Goal: Obtain resource: Download file/media

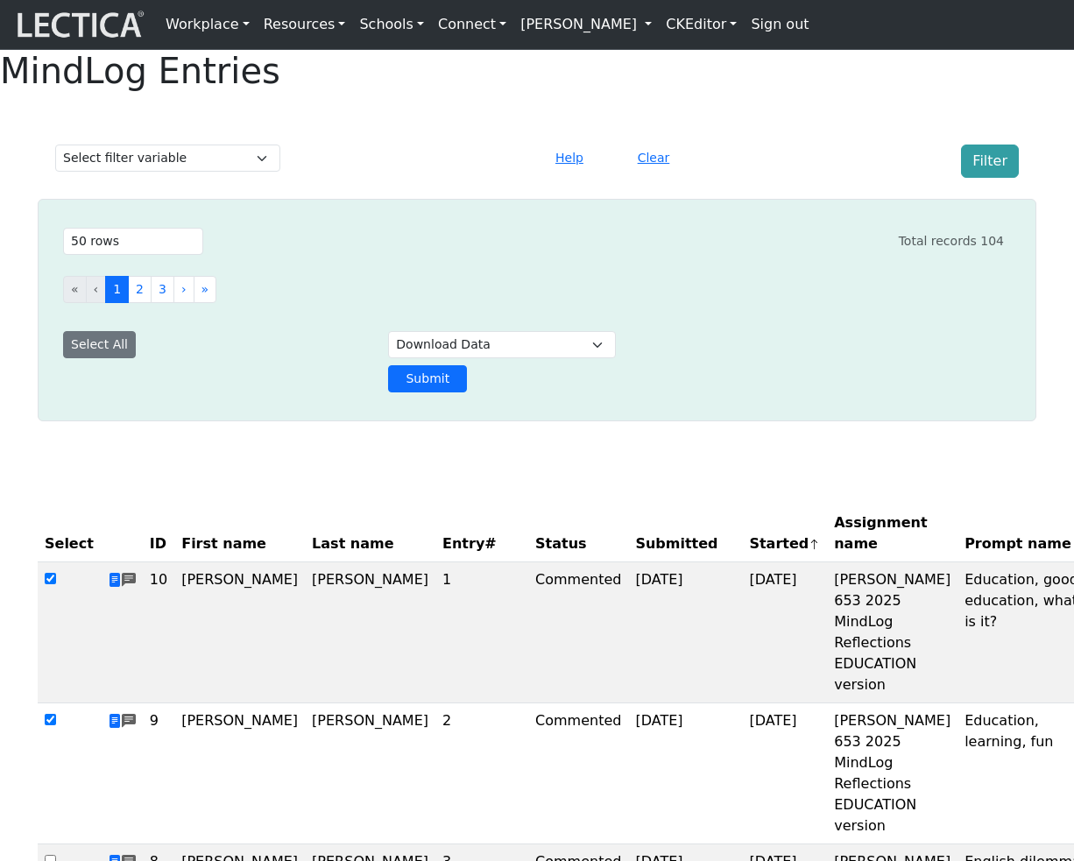
select select "50"
select select "download"
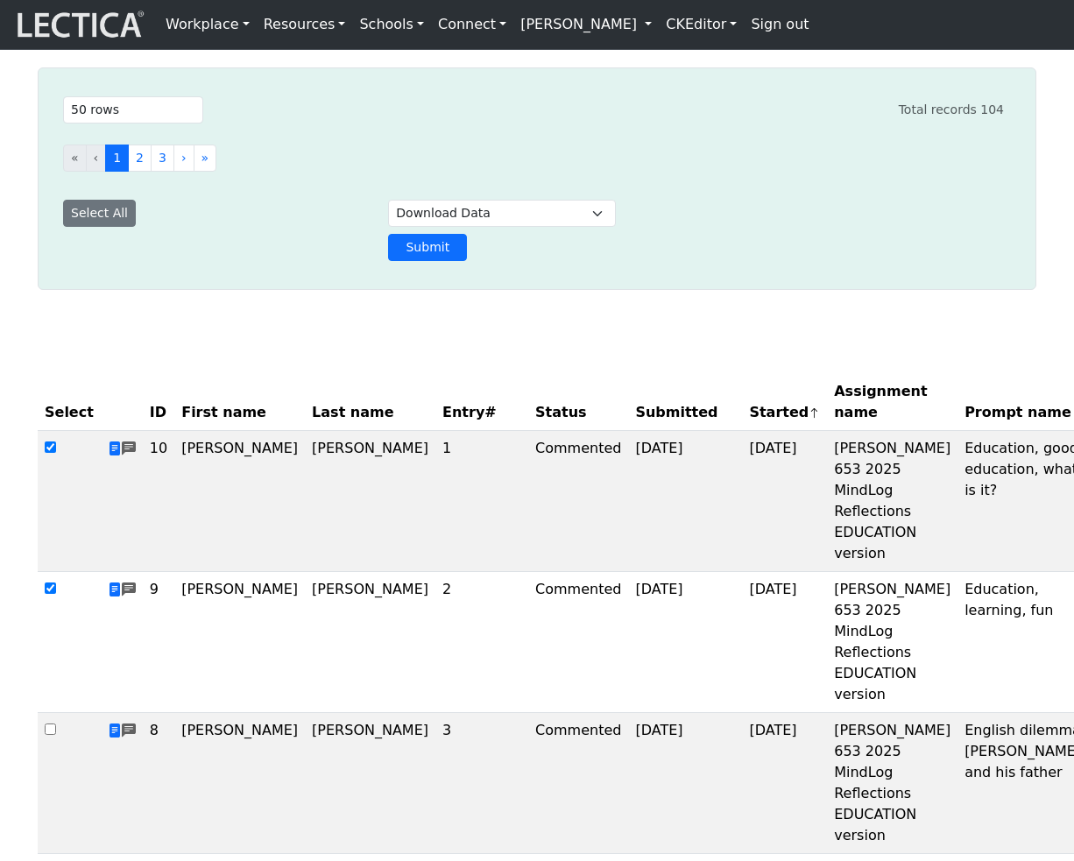
click at [752, 239] on div "Select # rows to display 10 rows 20 rows 50 rows 100 rows 200 rows 500 rows 100…" at bounding box center [527, 178] width 976 height 179
click at [174, 172] on button "3" at bounding box center [163, 158] width 24 height 27
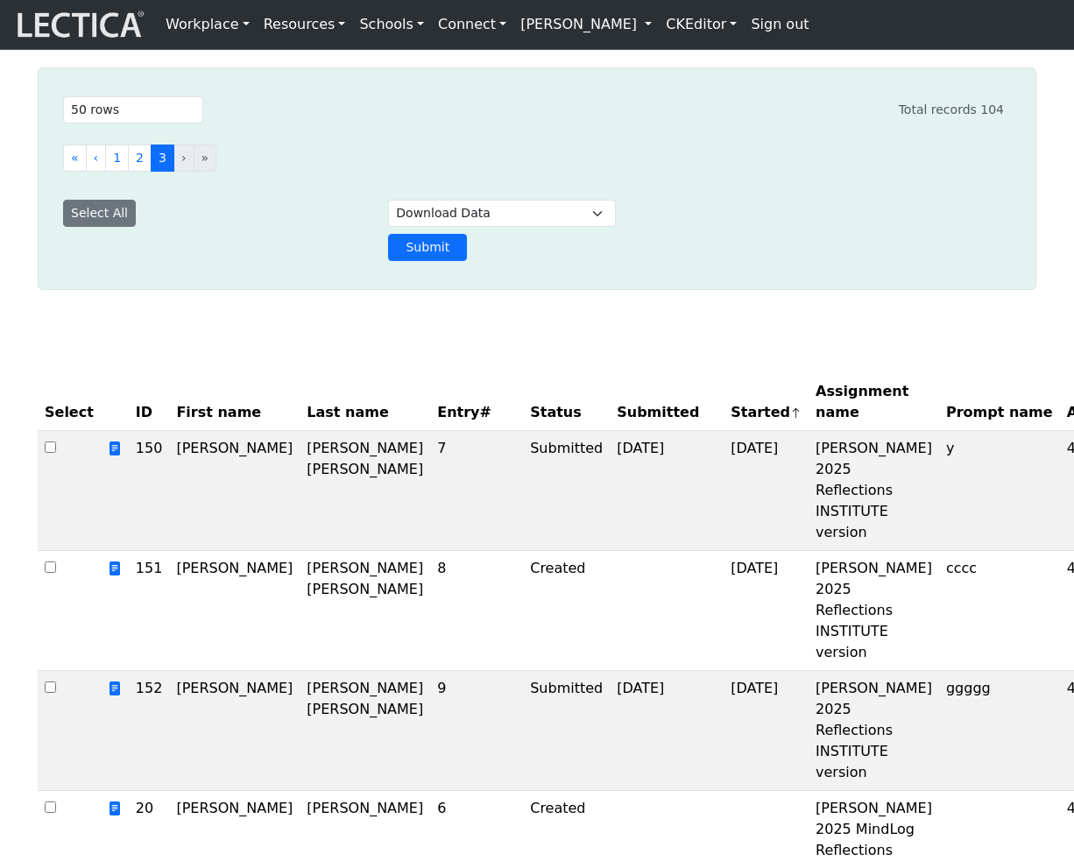
click at [260, 411] on div "Select ID First name Last name Entry# Status Submitted Started Assignment name …" at bounding box center [537, 628] width 999 height 593
click at [152, 172] on button "2" at bounding box center [140, 158] width 24 height 27
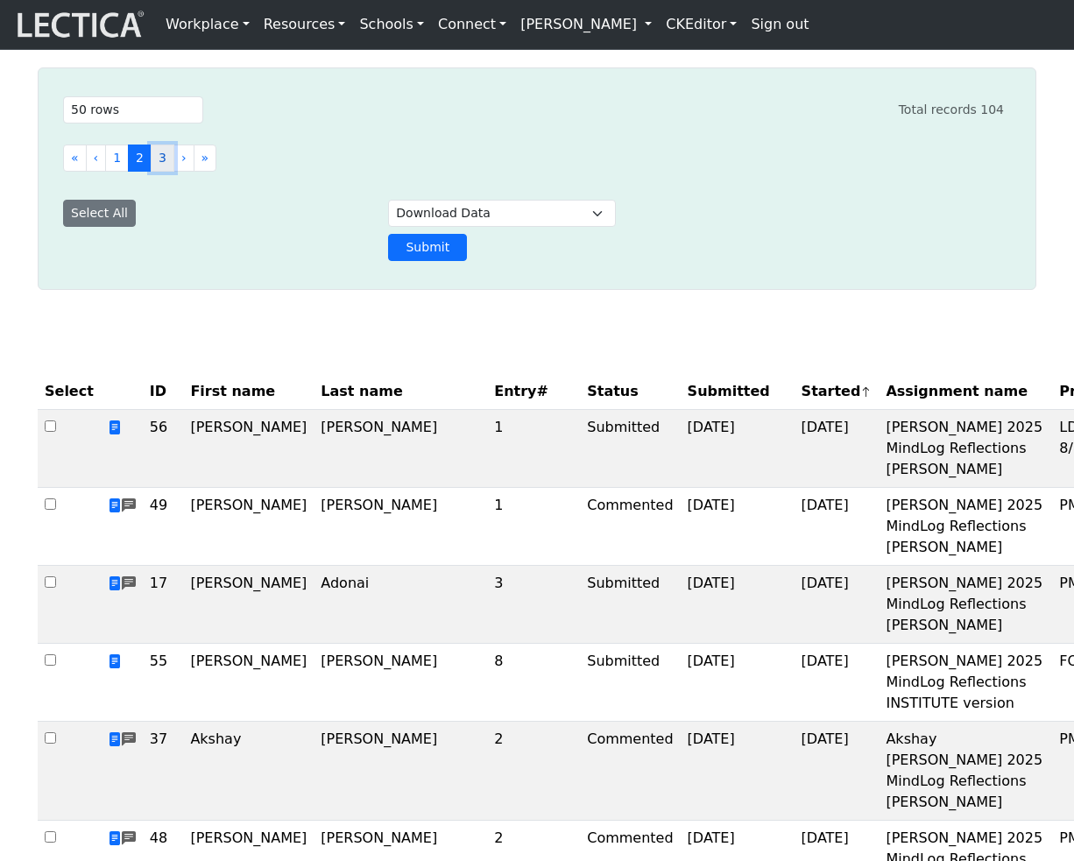
click at [174, 172] on button "3" at bounding box center [163, 158] width 24 height 27
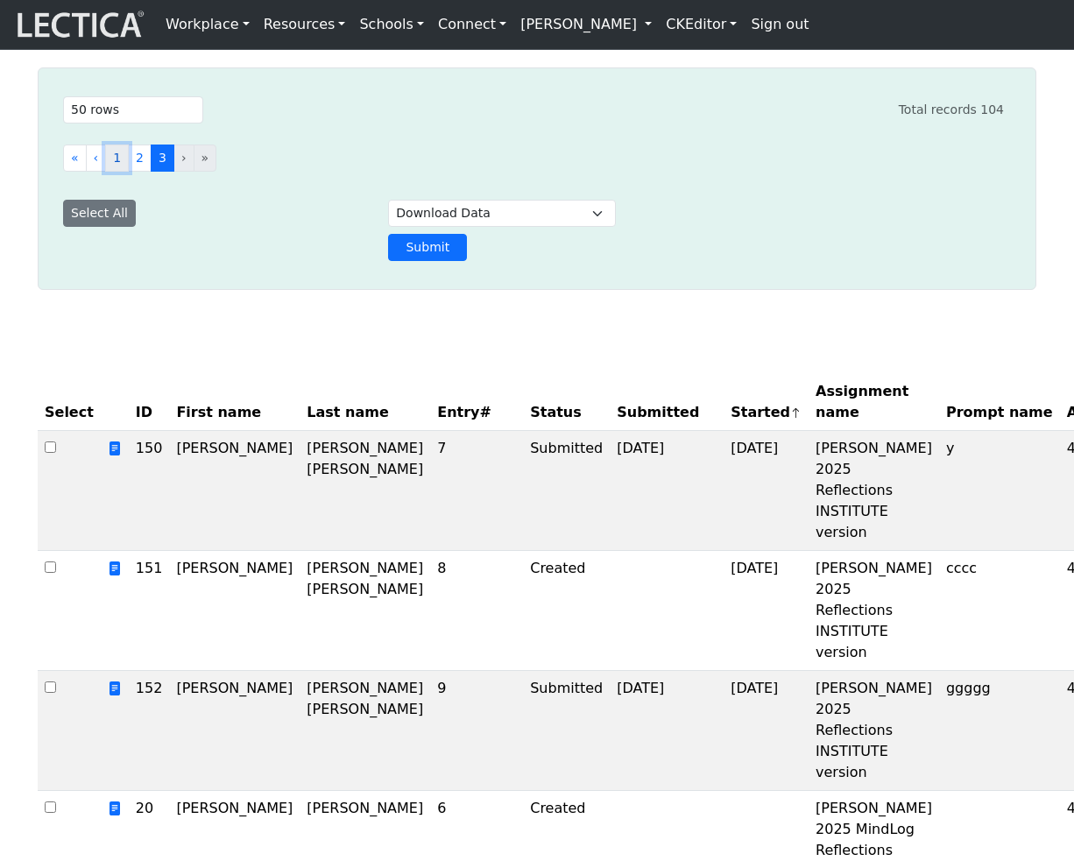
click at [129, 172] on button "1" at bounding box center [117, 158] width 24 height 27
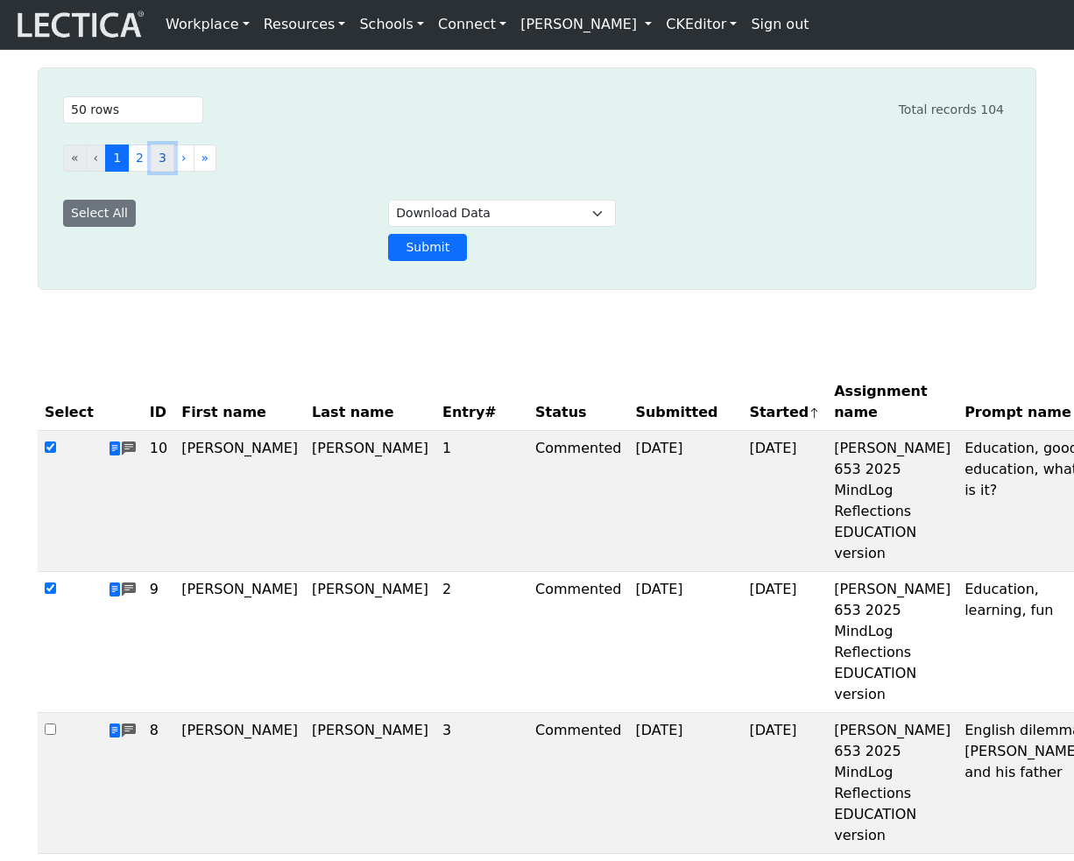
click at [174, 172] on button "3" at bounding box center [163, 158] width 24 height 27
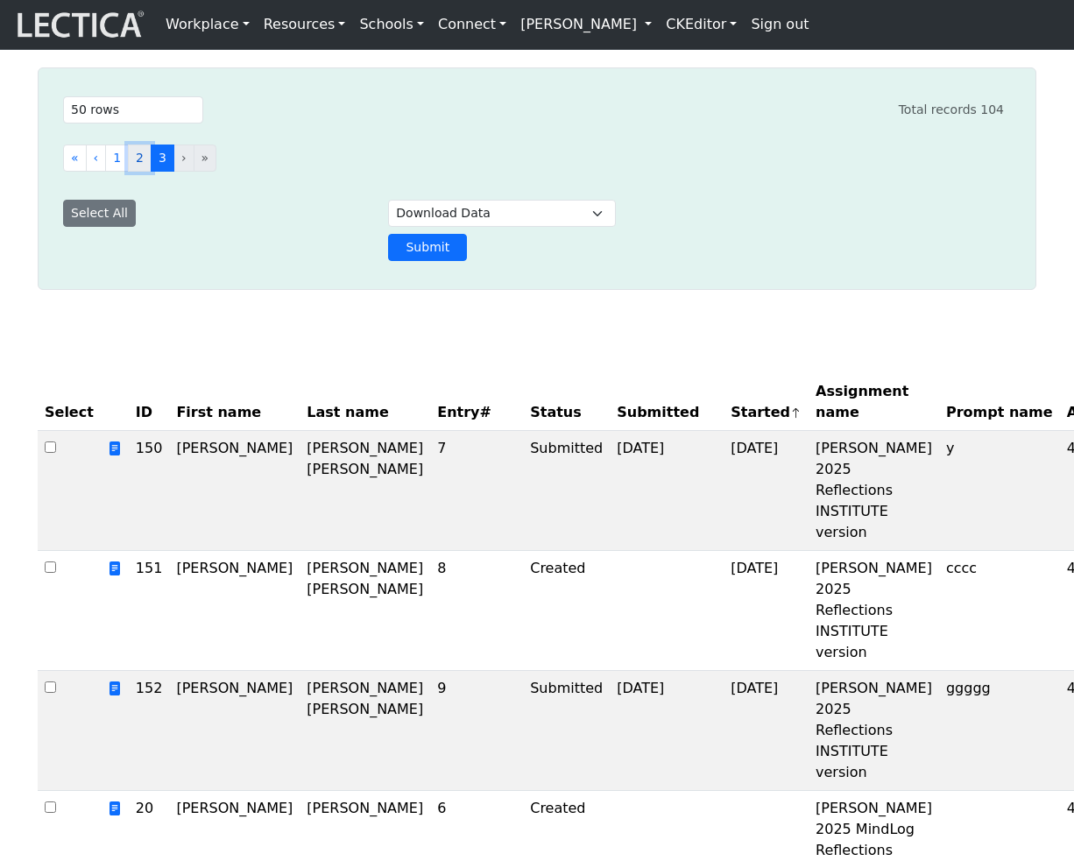
click at [152, 172] on button "2" at bounding box center [140, 158] width 24 height 27
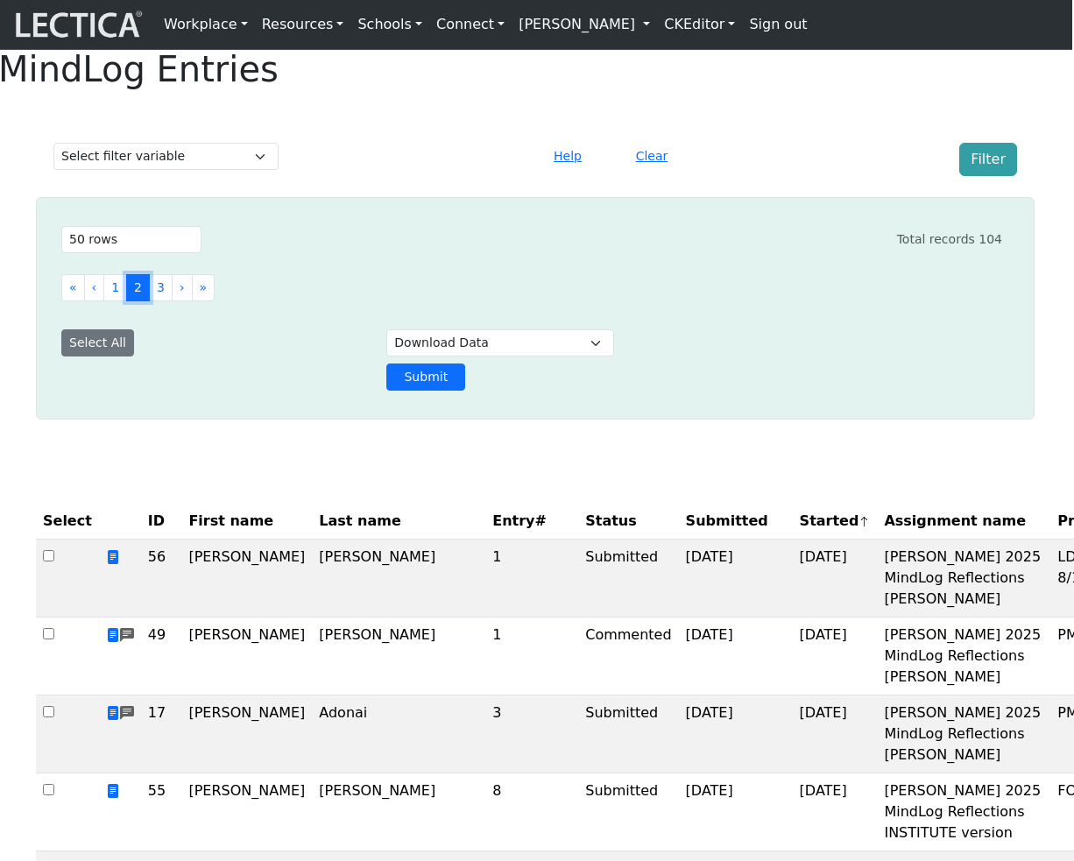
scroll to position [0, 2]
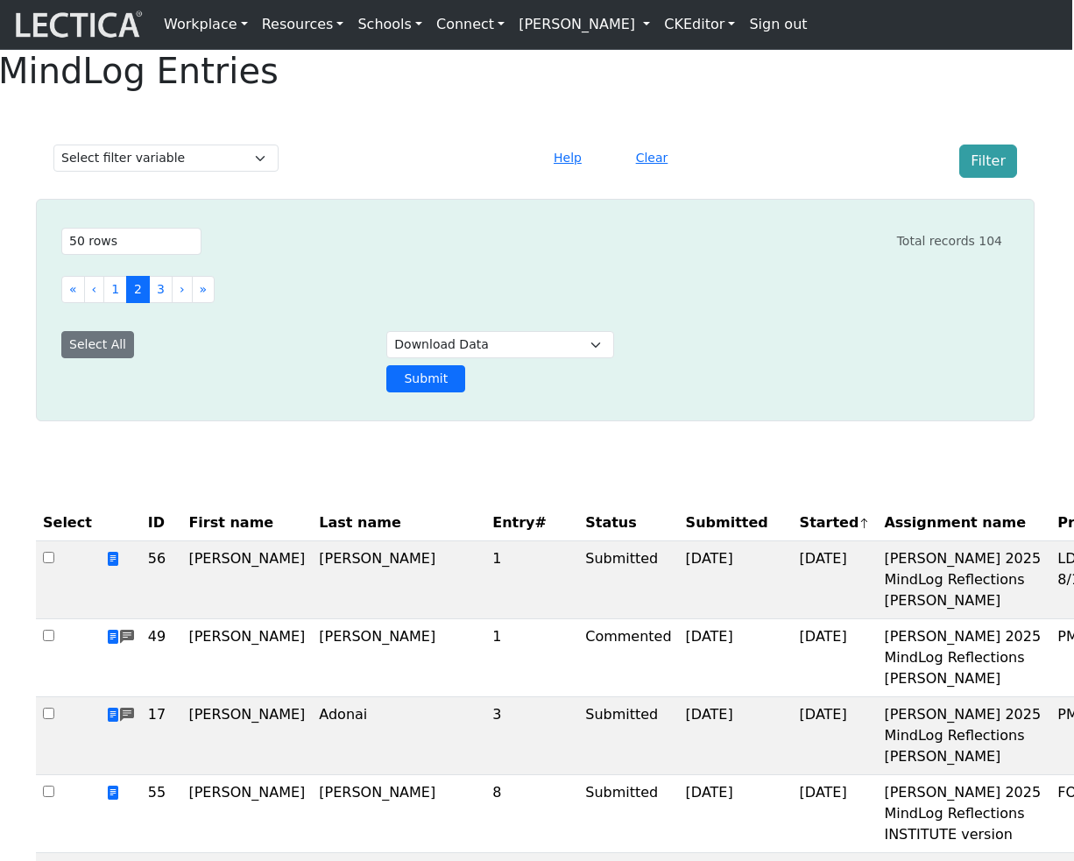
click at [777, 262] on div "Select # rows to display 10 rows 20 rows 50 rows 100 rows 200 rows 500 rows 100…" at bounding box center [524, 241] width 955 height 41
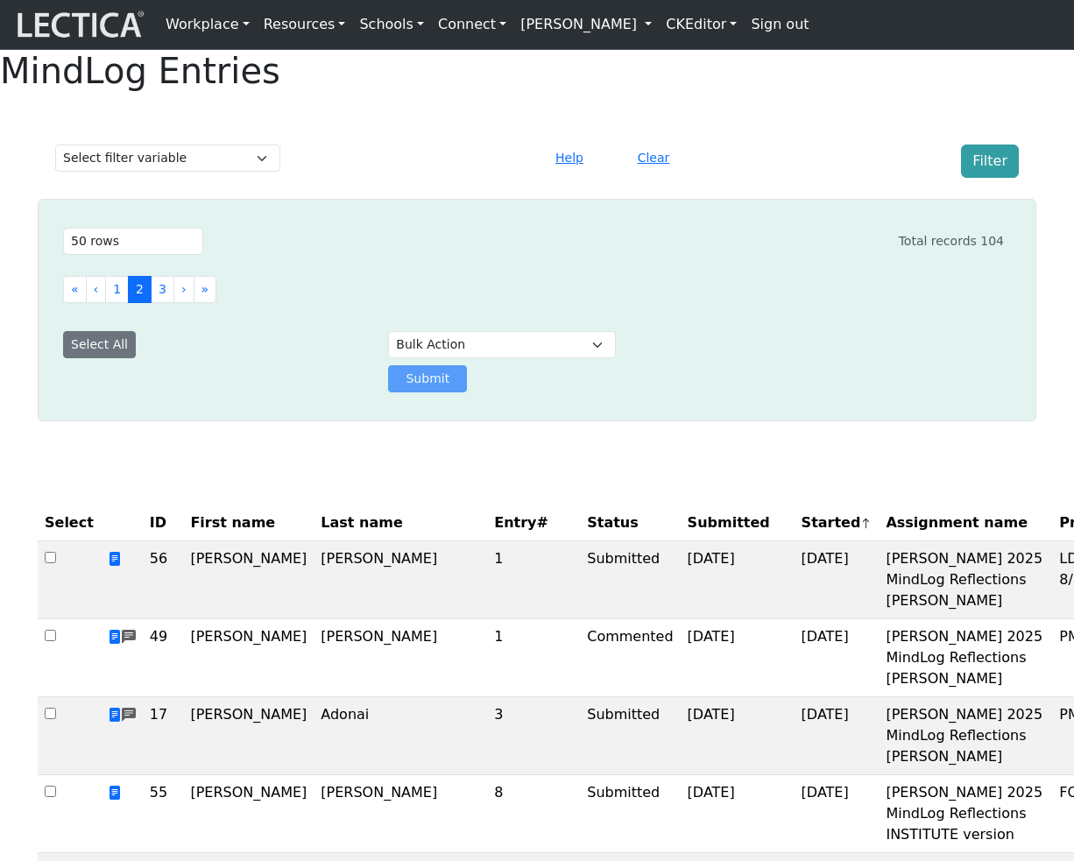
select select "50"
